Goal: Task Accomplishment & Management: Manage account settings

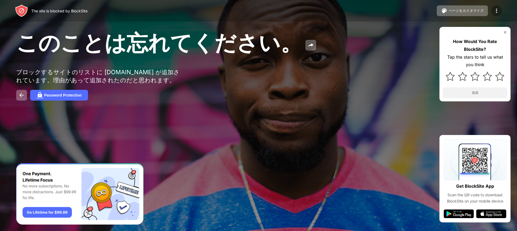
click at [495, 11] on img at bounding box center [496, 11] width 6 height 6
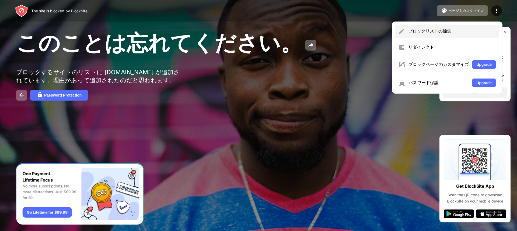
click at [462, 29] on div "ブロックリストの編集" at bounding box center [452, 31] width 88 height 6
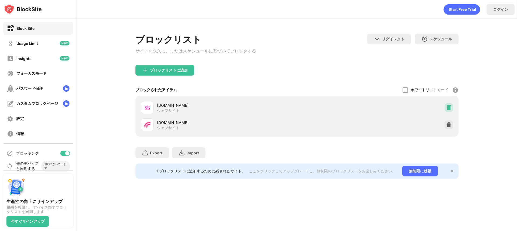
click at [448, 107] on img at bounding box center [448, 107] width 5 height 5
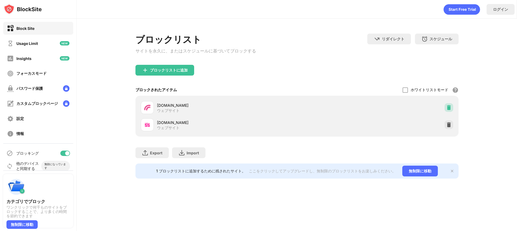
click at [446, 110] on img at bounding box center [448, 107] width 5 height 5
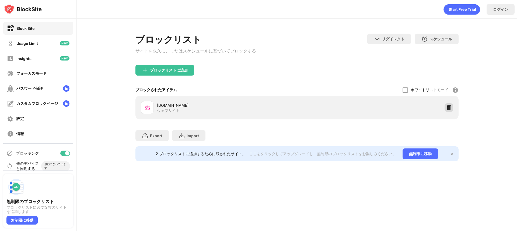
click at [451, 110] on img at bounding box center [448, 107] width 5 height 5
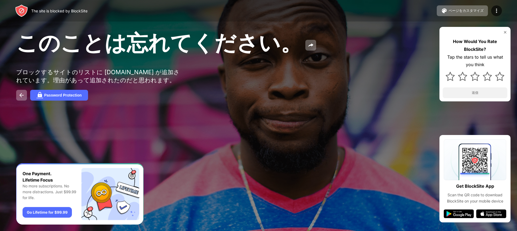
click at [501, 8] on div "The site is blocked by BlockSite ページをカスタマイズ ブロックリストの編集 リダイレクト ブロックページのカスタマイズ Up…" at bounding box center [258, 11] width 517 height 22
click at [496, 9] on img at bounding box center [496, 11] width 6 height 6
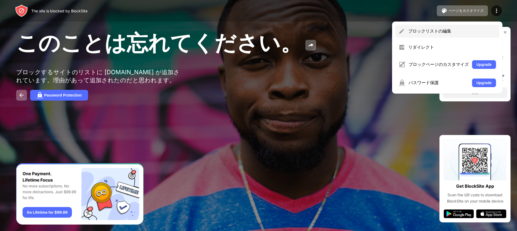
click at [412, 32] on div "ブロックリストの編集" at bounding box center [452, 31] width 88 height 6
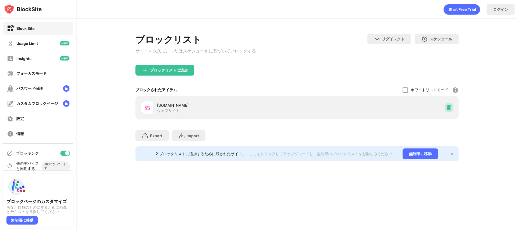
click at [446, 109] on img at bounding box center [448, 107] width 5 height 5
